Goal: Transaction & Acquisition: Purchase product/service

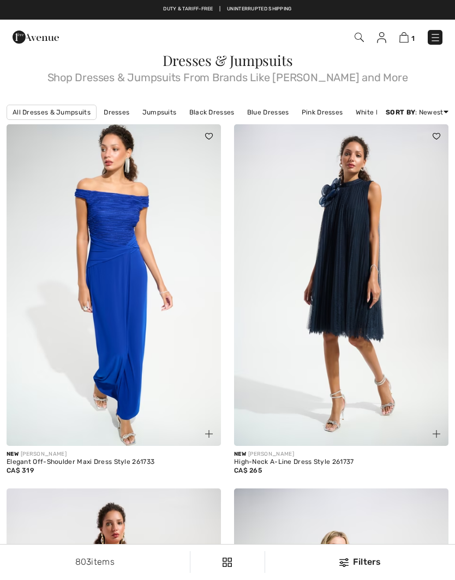
checkbox input "true"
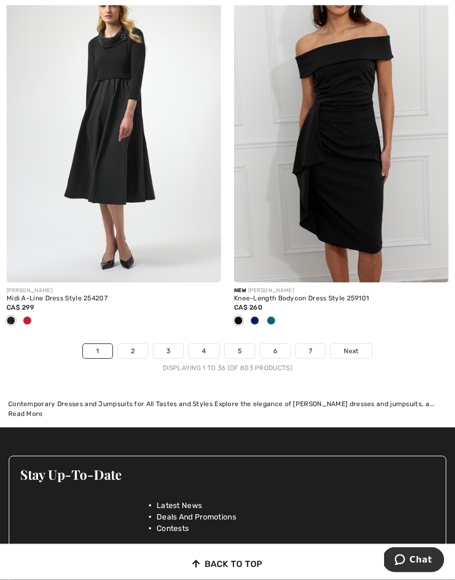
scroll to position [6711, 0]
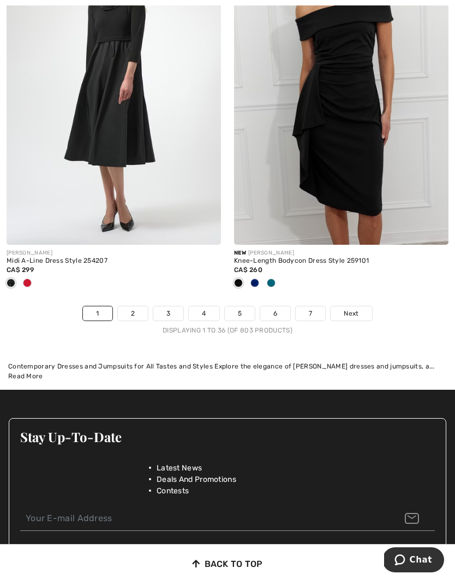
click at [134, 308] on link "2" at bounding box center [133, 313] width 30 height 14
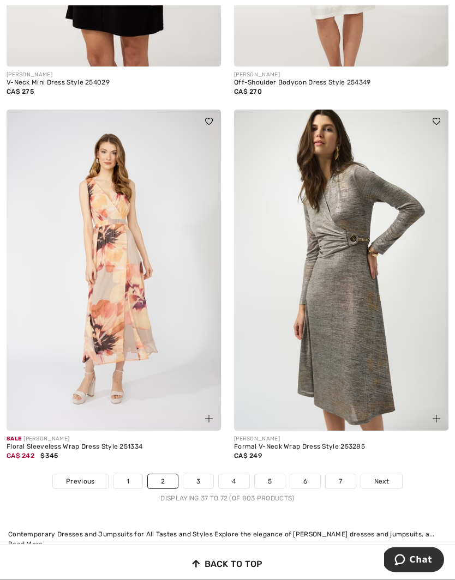
scroll to position [6453, 0]
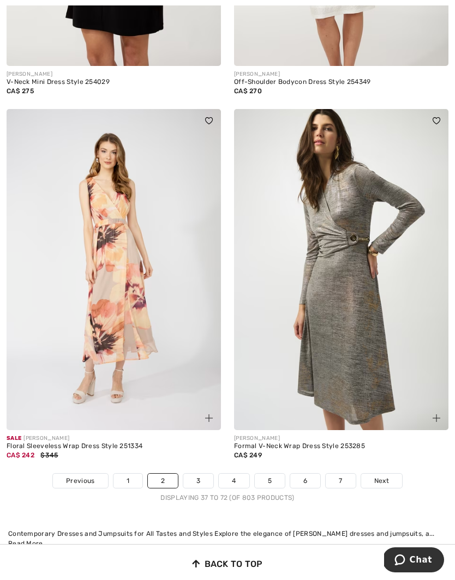
click at [203, 476] on link "3" at bounding box center [198, 481] width 30 height 14
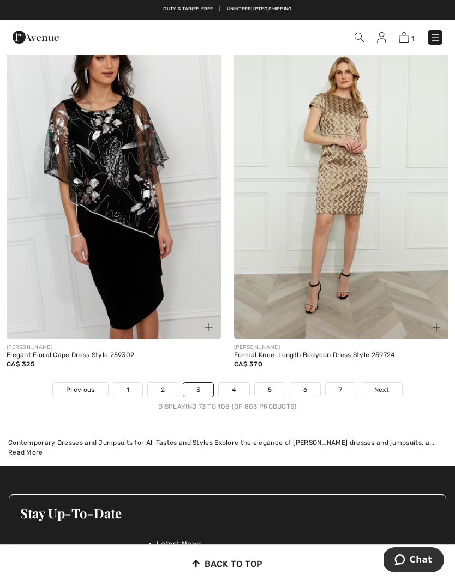
scroll to position [6561, 0]
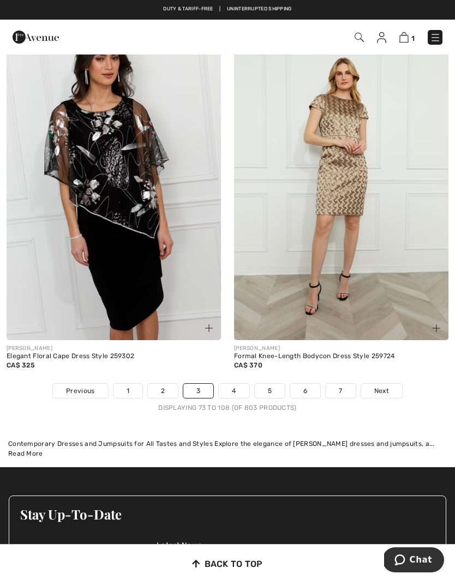
click at [236, 384] on link "4" at bounding box center [234, 391] width 30 height 14
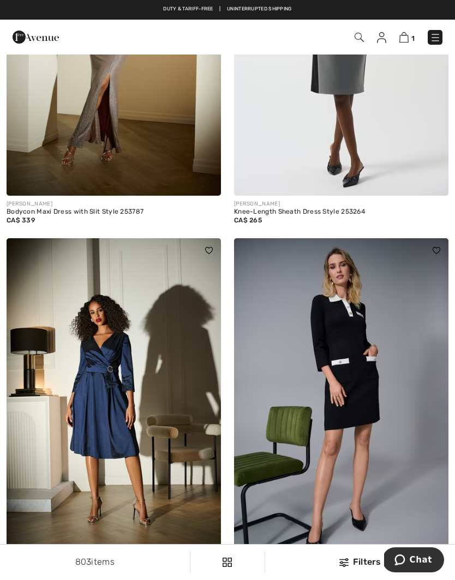
scroll to position [1725, 0]
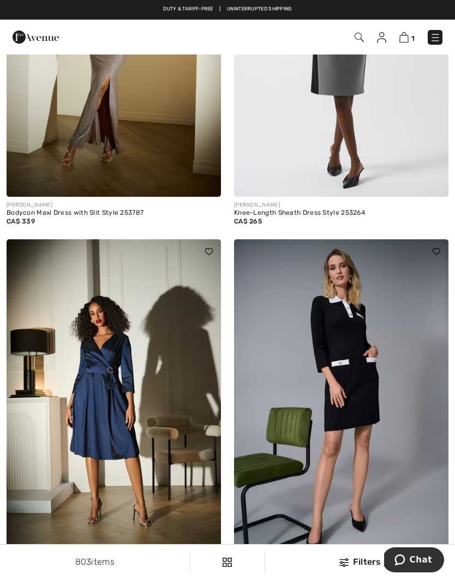
click at [363, 364] on img at bounding box center [341, 400] width 214 height 322
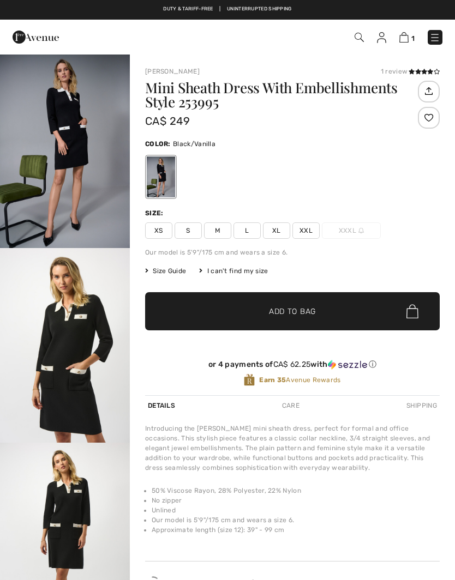
checkbox input "true"
click at [61, 156] on img "1 / 5" at bounding box center [65, 150] width 130 height 195
